Goal: Check status: Check status

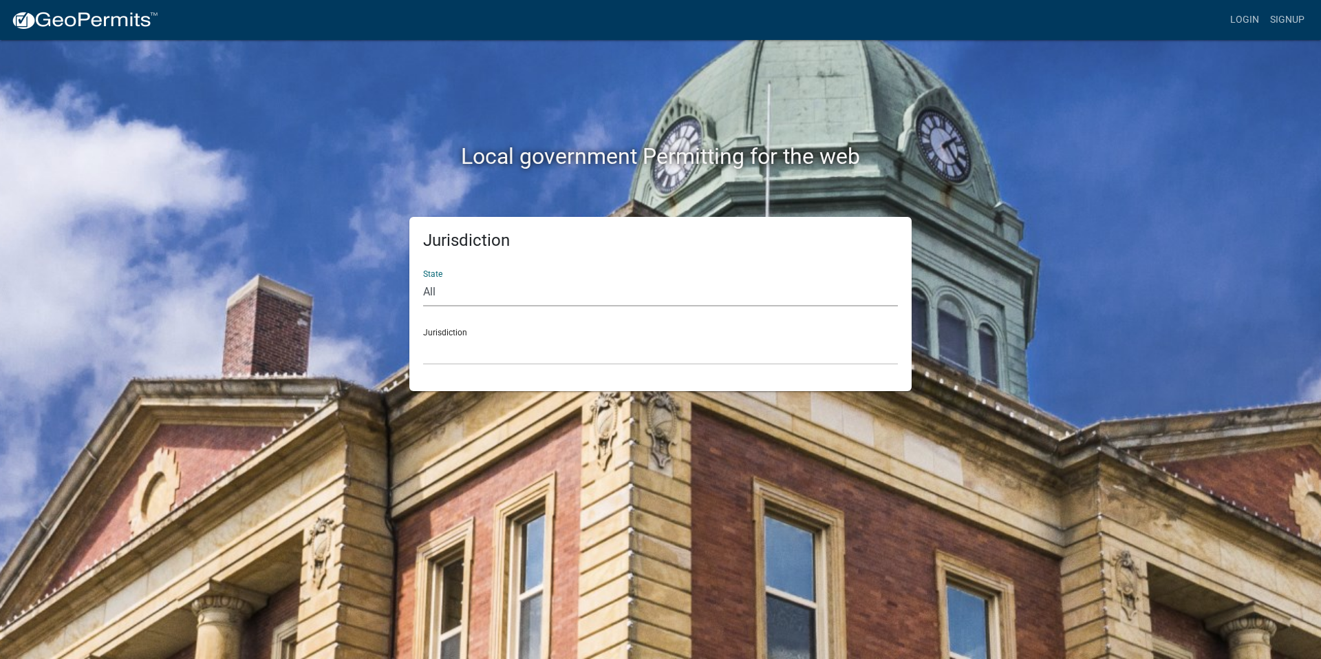
click at [437, 290] on select "All [US_STATE] [US_STATE] [US_STATE] [US_STATE] [US_STATE] [US_STATE] [US_STATE…" at bounding box center [660, 292] width 475 height 28
select select "[US_STATE]"
click at [423, 278] on select "All [US_STATE] [US_STATE] [US_STATE] [US_STATE] [US_STATE] [US_STATE] [US_STATE…" at bounding box center [660, 292] width 475 height 28
click at [459, 337] on select "[GEOGRAPHIC_DATA], [US_STATE][PERSON_NAME][GEOGRAPHIC_DATA], [US_STATE][PERSON_…" at bounding box center [660, 351] width 475 height 28
click at [480, 290] on select "All [US_STATE] [US_STATE] [US_STATE] [US_STATE] [US_STATE] [US_STATE] [US_STATE…" at bounding box center [660, 292] width 475 height 28
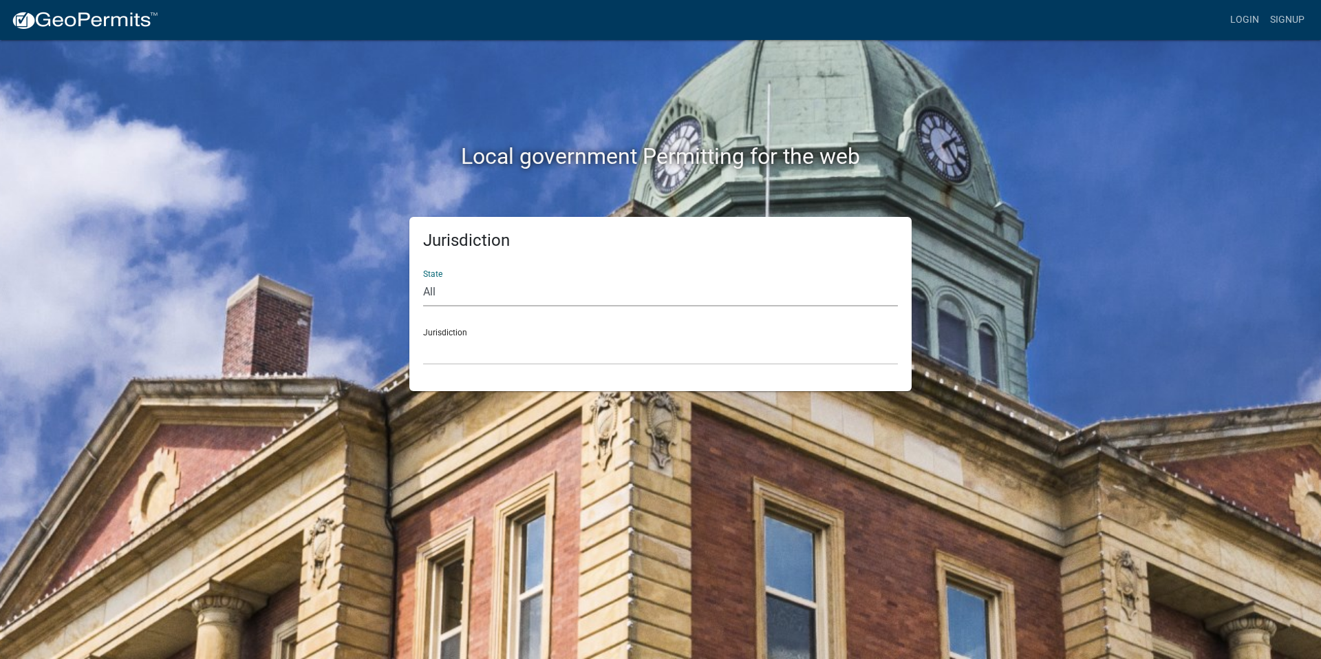
click at [423, 278] on select "All [US_STATE] [US_STATE] [US_STATE] [US_STATE] [US_STATE] [US_STATE] [US_STATE…" at bounding box center [660, 292] width 475 height 28
click at [1251, 18] on link "Login" at bounding box center [1245, 20] width 40 height 26
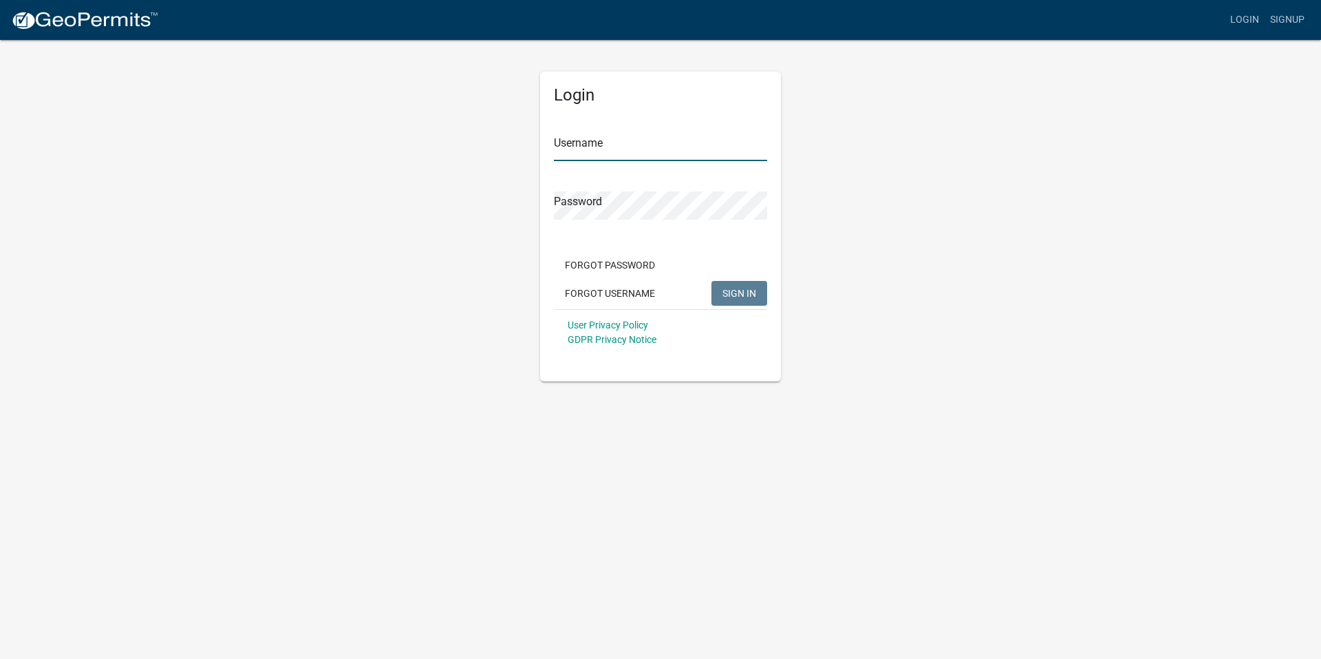
type input "samlee"
click at [736, 292] on span "SIGN IN" at bounding box center [740, 292] width 34 height 11
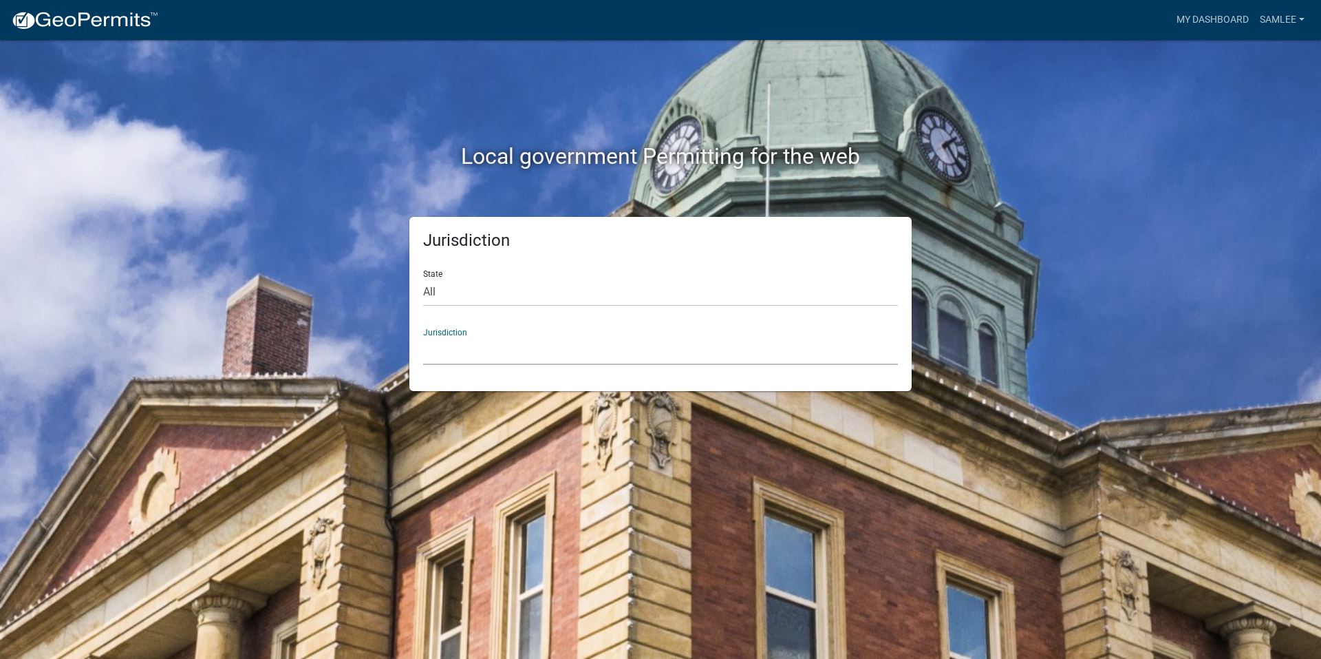
click at [463, 346] on select "[GEOGRAPHIC_DATA], [US_STATE] [GEOGRAPHIC_DATA], [US_STATE][PERSON_NAME][GEOGRA…" at bounding box center [660, 351] width 475 height 28
click at [463, 353] on select "[GEOGRAPHIC_DATA], [US_STATE] [GEOGRAPHIC_DATA], [US_STATE][PERSON_NAME][GEOGRA…" at bounding box center [660, 351] width 475 height 28
click at [434, 294] on select "All [US_STATE] [US_STATE] [US_STATE] [US_STATE] [US_STATE] [US_STATE] [US_STATE…" at bounding box center [660, 292] width 475 height 28
click at [1206, 12] on link "My Dashboard" at bounding box center [1212, 20] width 83 height 26
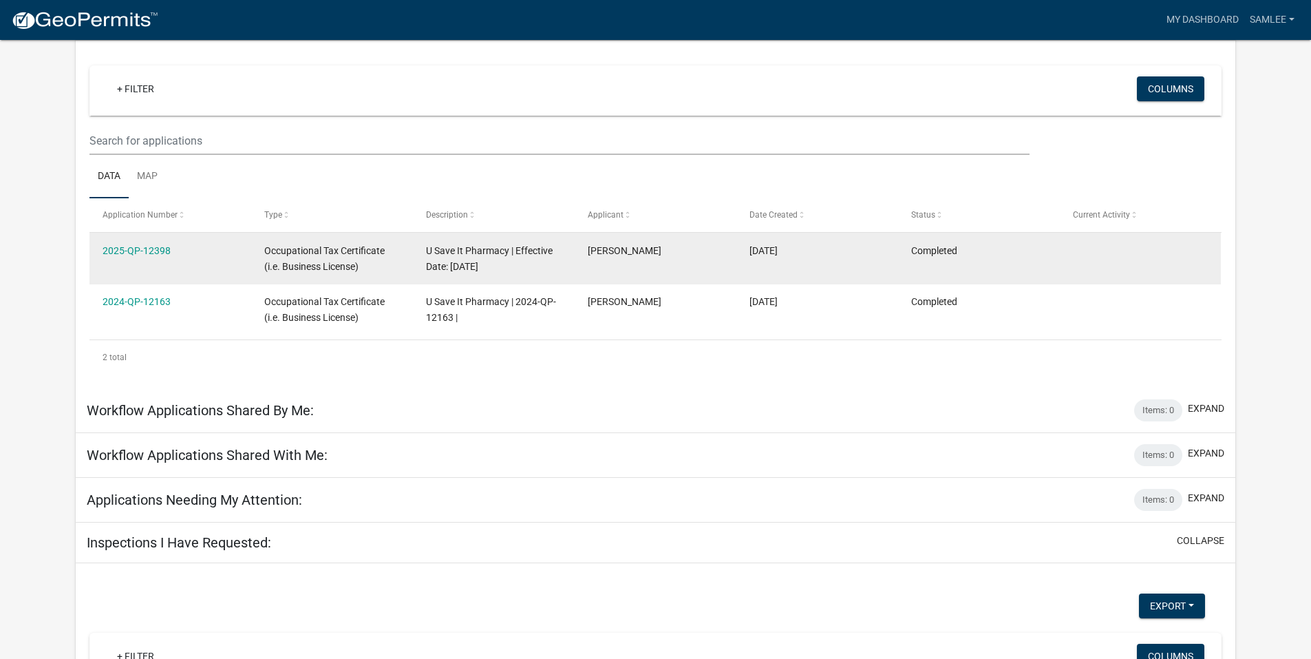
scroll to position [141, 0]
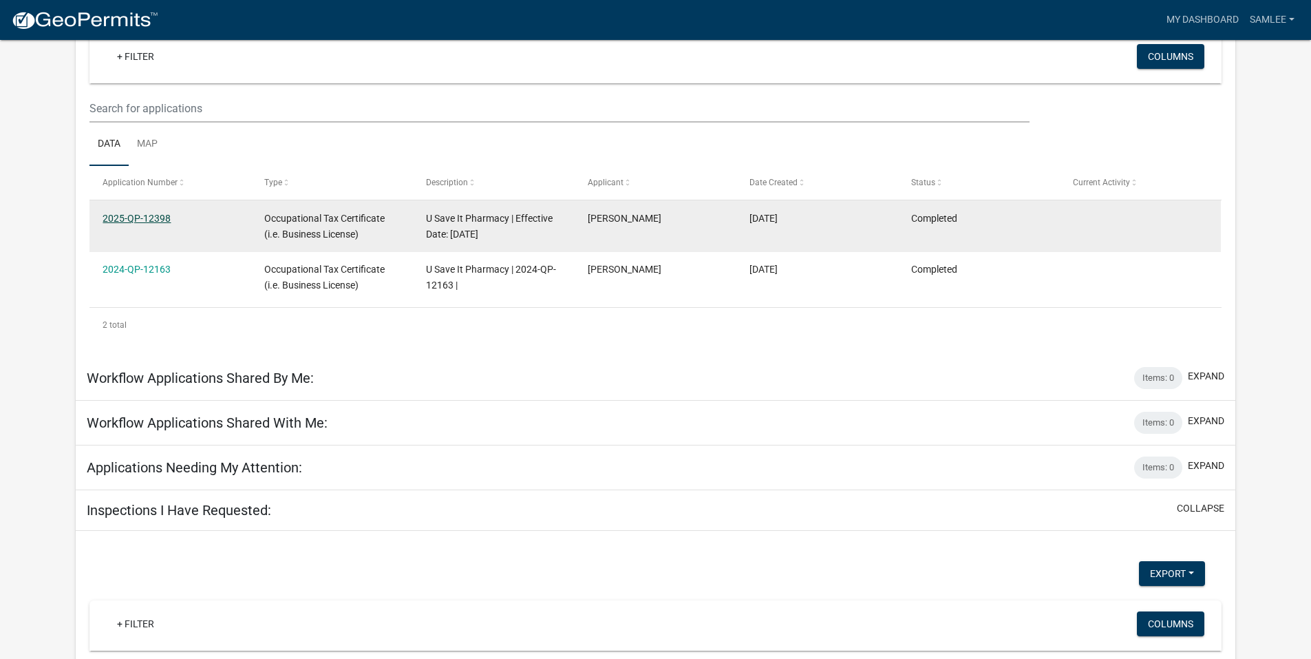
click at [138, 219] on link "2025-QP-12398" at bounding box center [137, 218] width 68 height 11
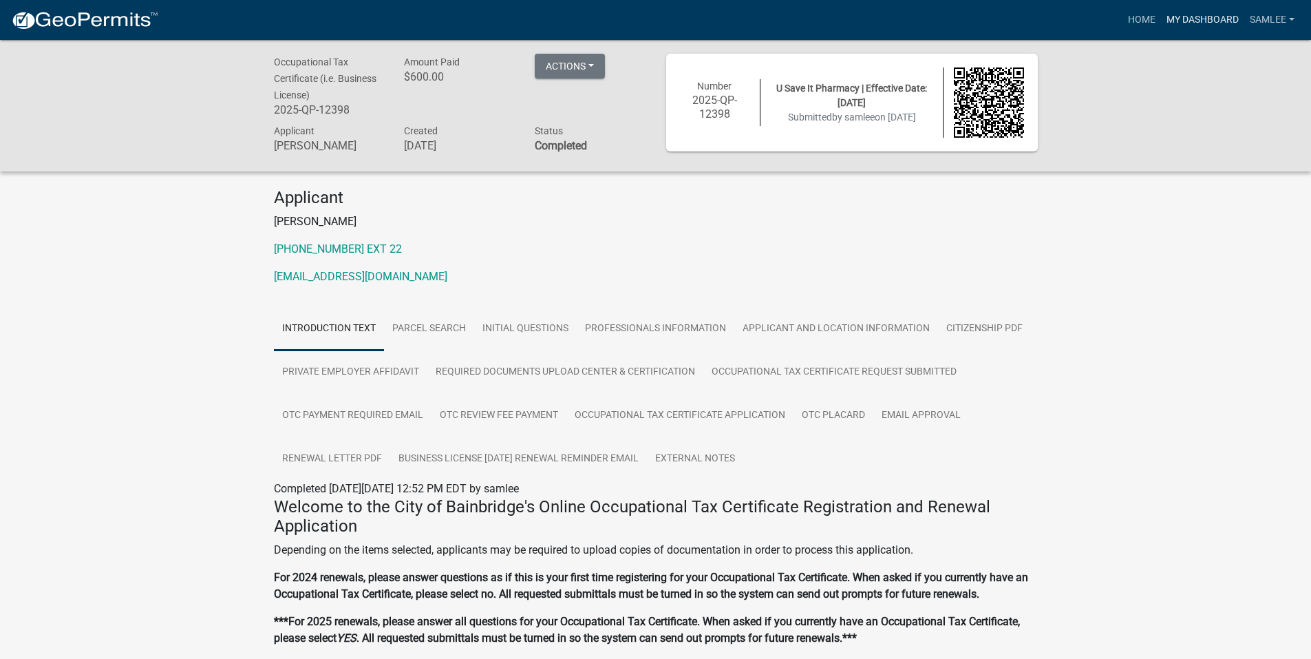
click at [1204, 15] on link "My Dashboard" at bounding box center [1202, 20] width 83 height 26
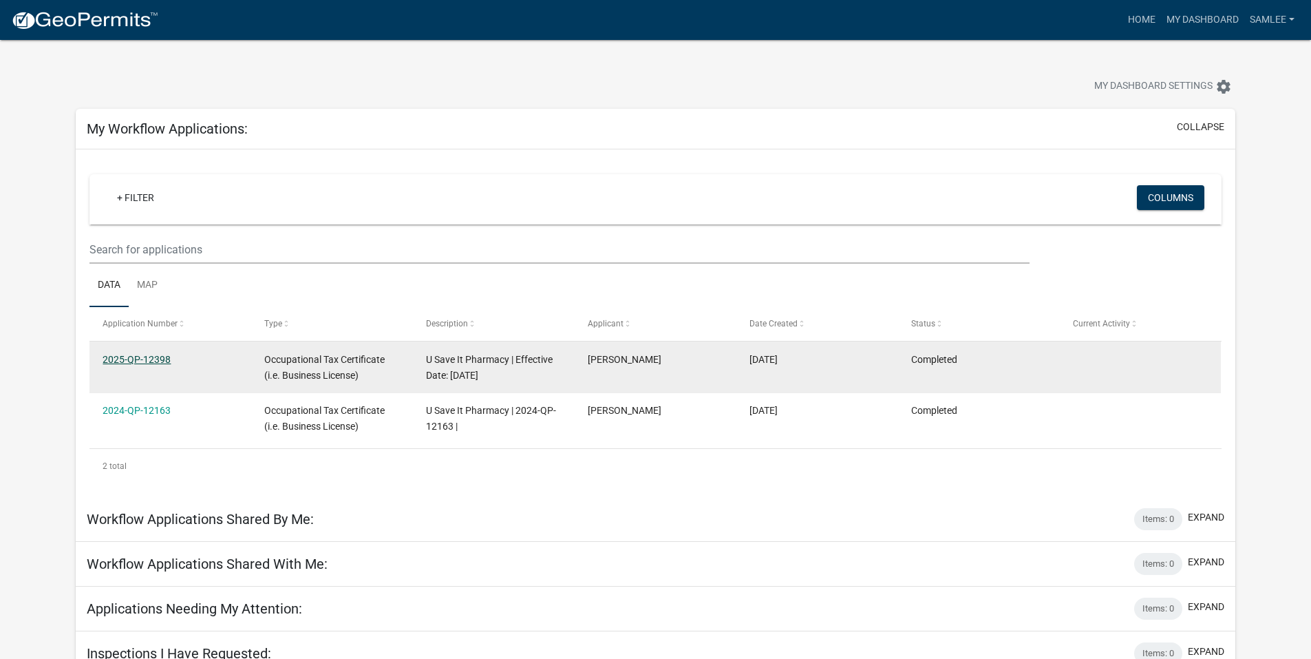
click at [135, 357] on link "2025-QP-12398" at bounding box center [137, 359] width 68 height 11
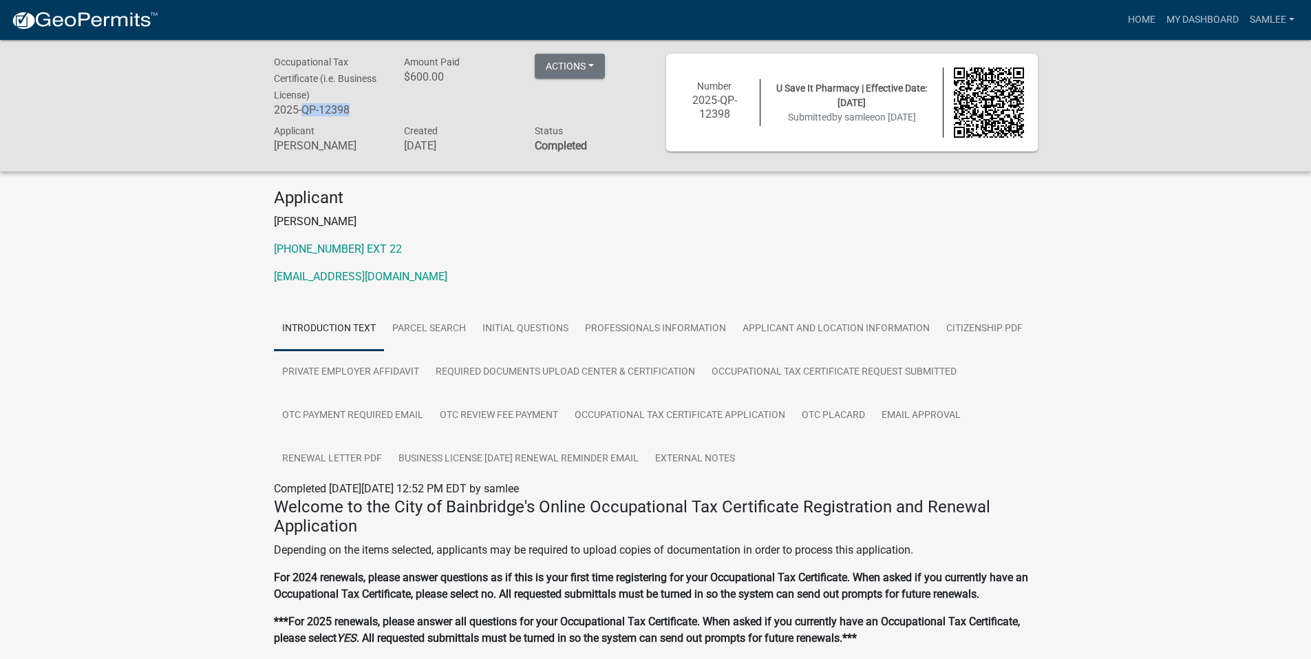
drag, startPoint x: 305, startPoint y: 108, endPoint x: 351, endPoint y: 109, distance: 46.1
click at [351, 109] on h6 "2025-QP-12398" at bounding box center [329, 109] width 110 height 13
click at [1208, 18] on link "My Dashboard" at bounding box center [1202, 20] width 83 height 26
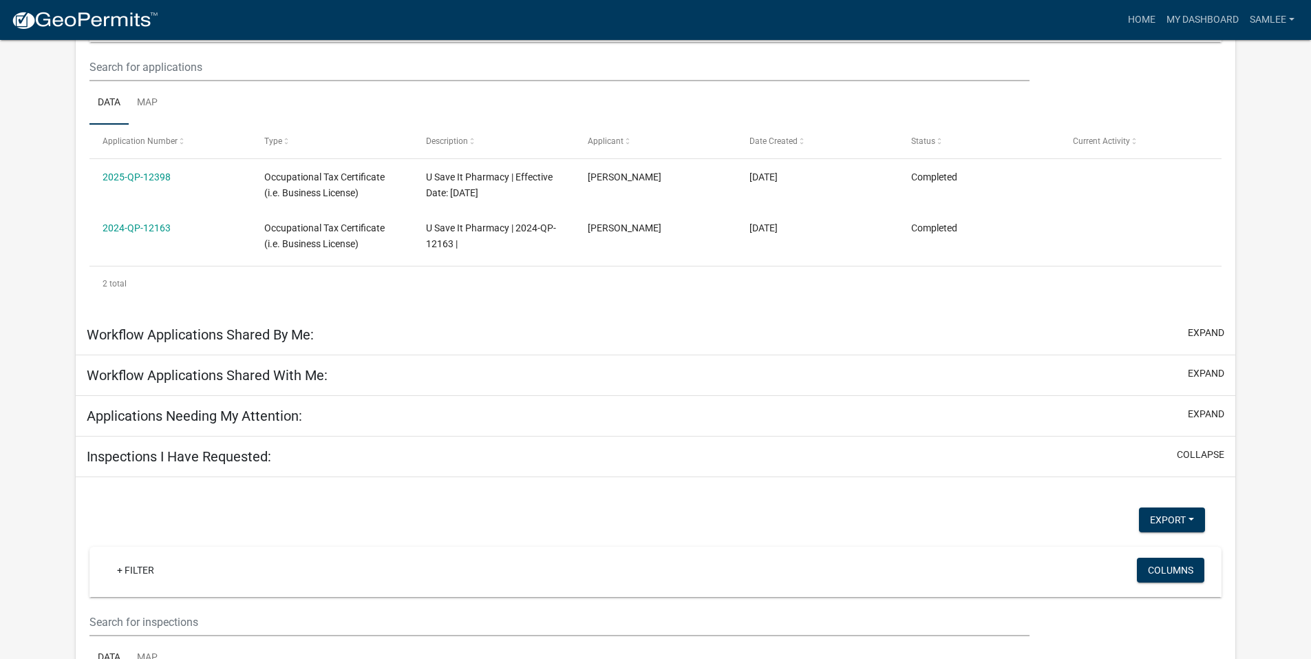
scroll to position [182, 0]
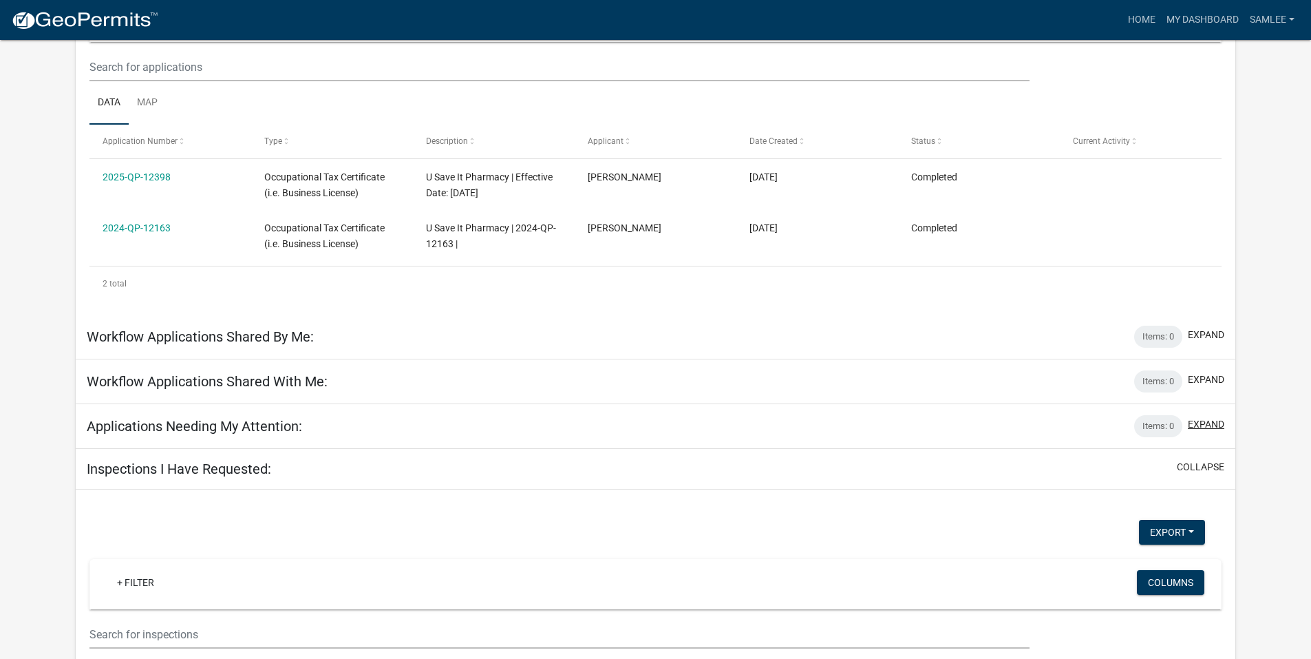
click at [1204, 426] on button "expand" at bounding box center [1206, 424] width 36 height 14
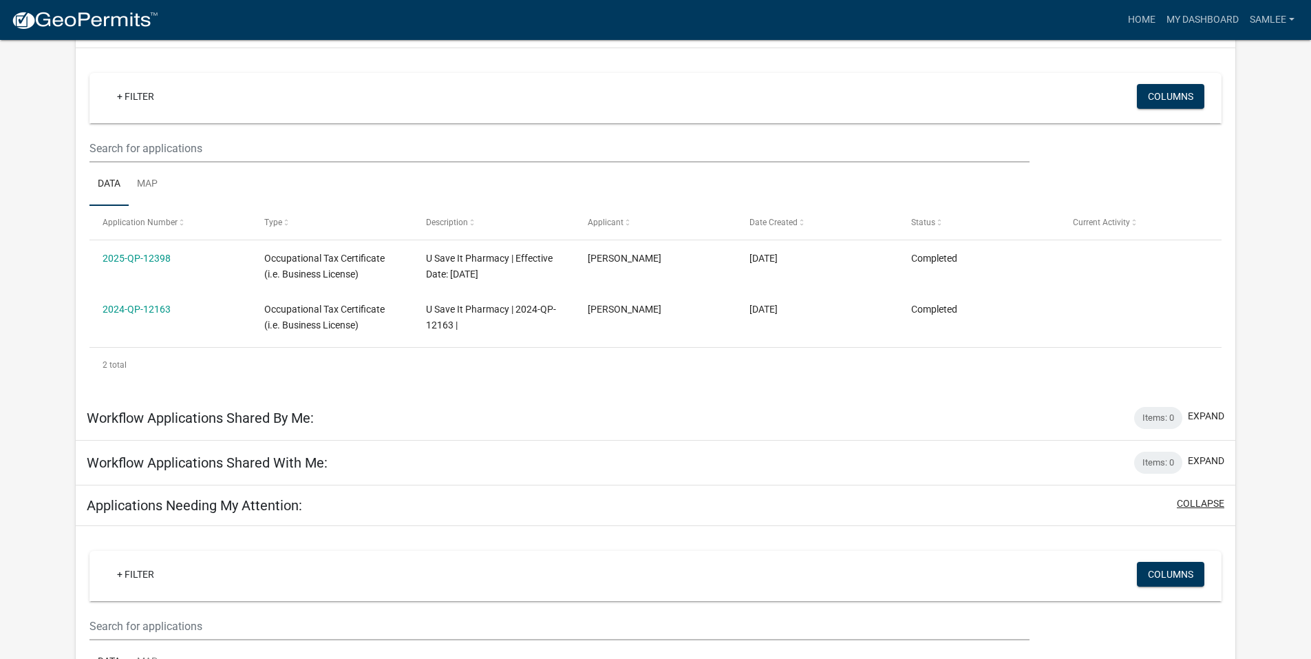
scroll to position [0, 0]
